Goal: Information Seeking & Learning: Learn about a topic

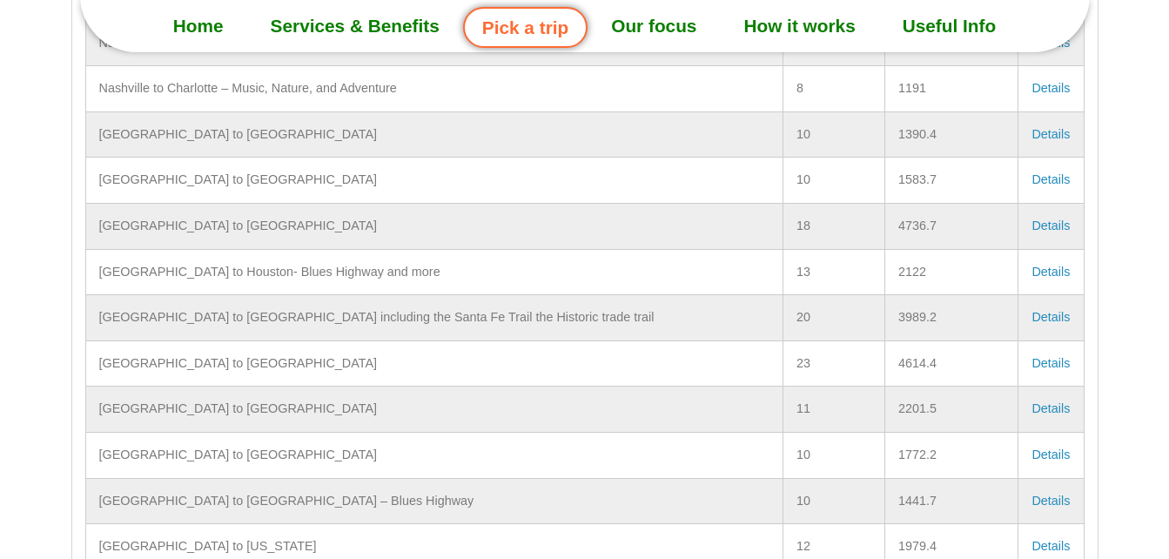
scroll to position [19135, 0]
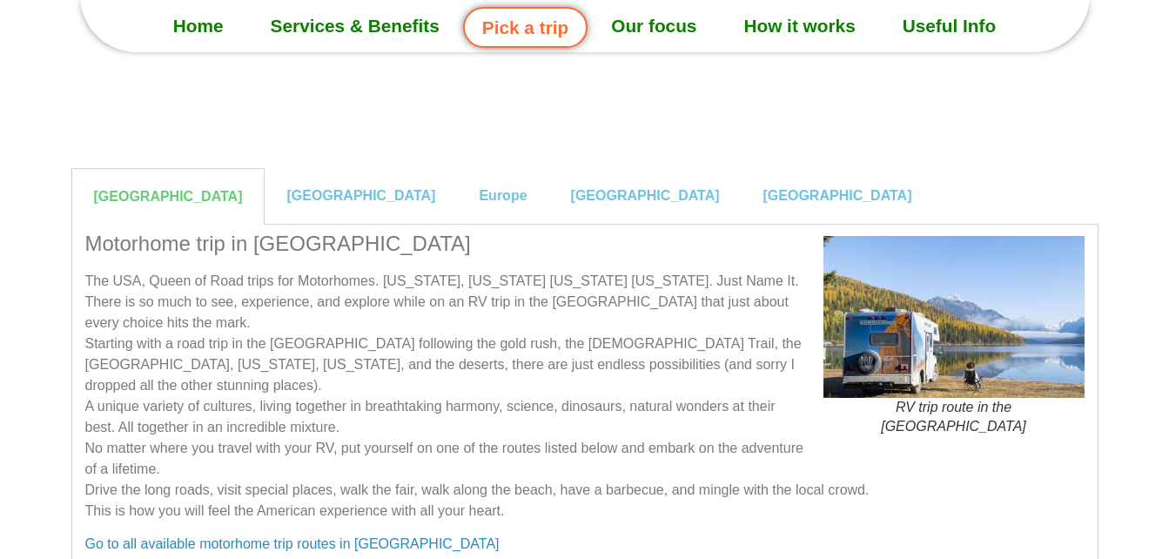
scroll to position [19135, 0]
